Goal: Information Seeking & Learning: Find specific fact

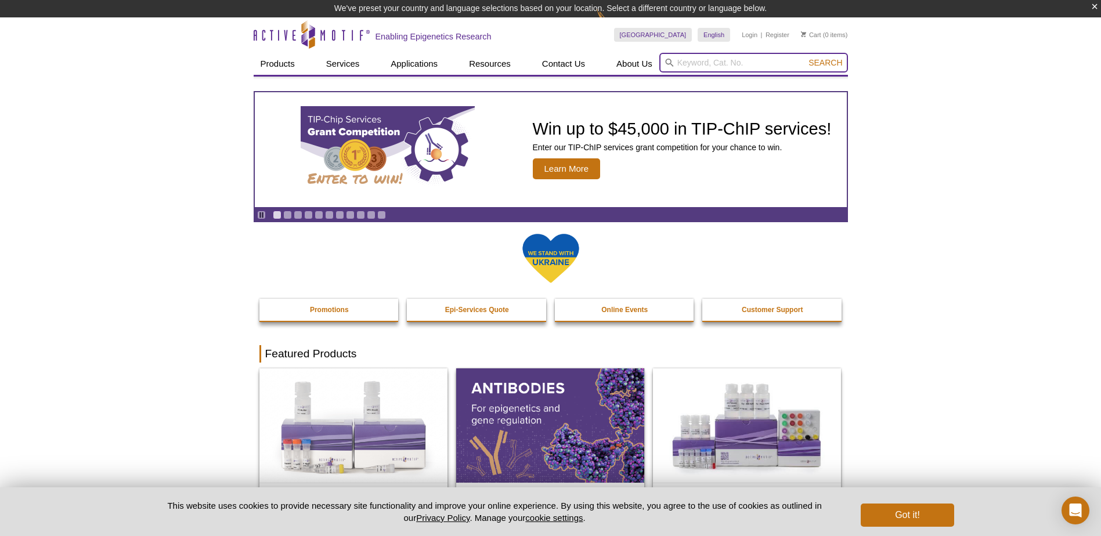
click at [674, 63] on input "search" at bounding box center [753, 63] width 189 height 20
type input "81109"
click at [805, 57] on button "Search" at bounding box center [825, 62] width 41 height 10
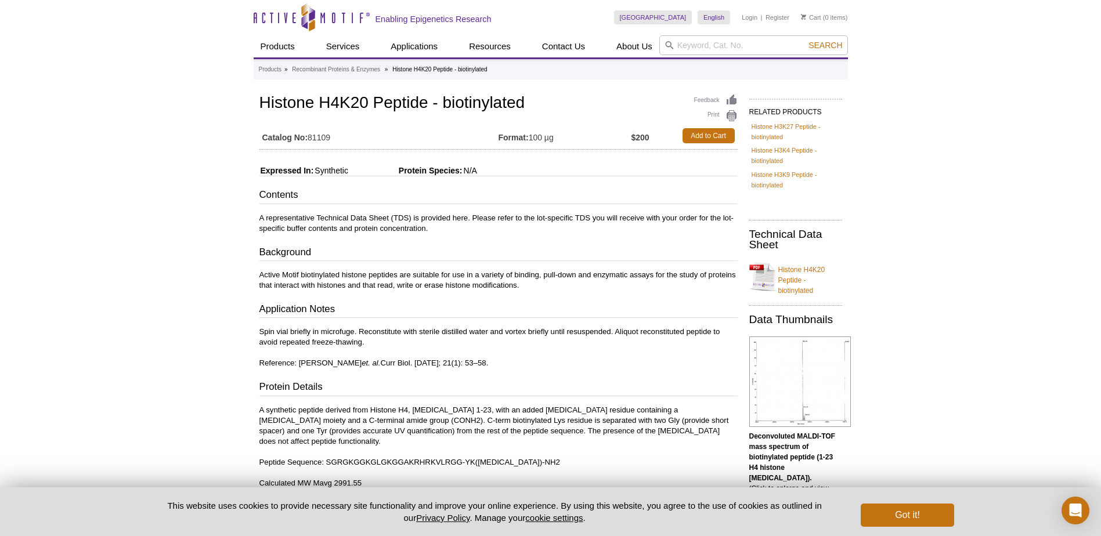
scroll to position [116, 0]
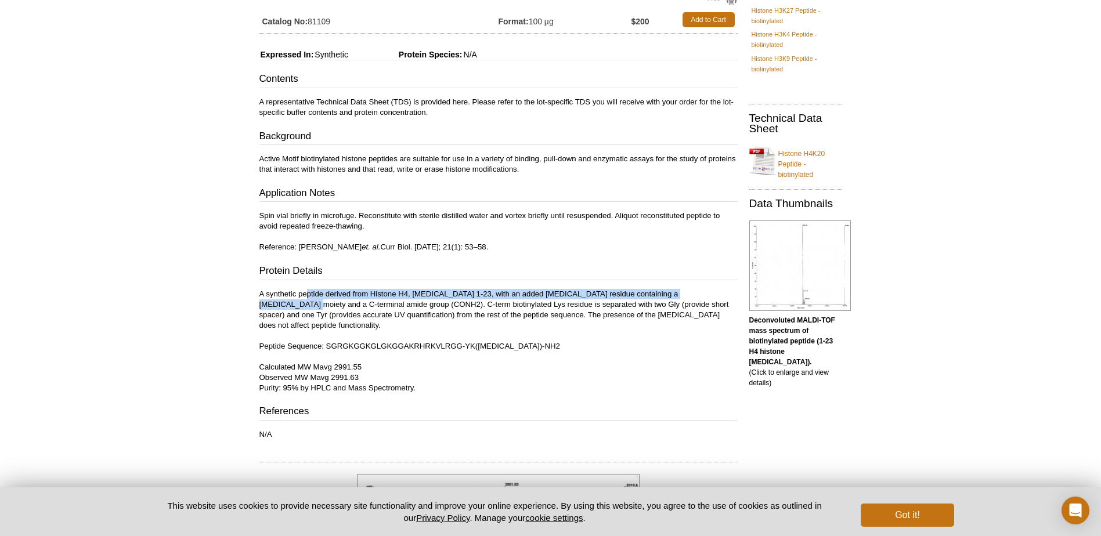
drag, startPoint x: 306, startPoint y: 292, endPoint x: 707, endPoint y: 290, distance: 400.4
click at [707, 290] on p "A synthetic peptide derived from Histone H4, amino acids 1-23, with an added ly…" at bounding box center [498, 341] width 478 height 104
